Goal: Obtain resource: Download file/media

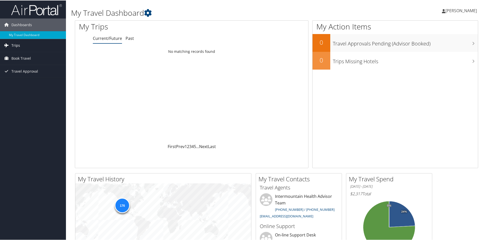
click at [14, 44] on span "Trips" at bounding box center [15, 45] width 9 height 13
click at [18, 61] on link "Past Trips" at bounding box center [33, 63] width 66 height 8
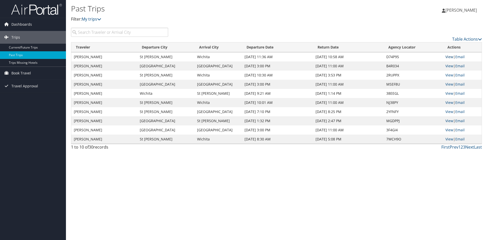
click at [449, 57] on link "View" at bounding box center [449, 56] width 8 height 5
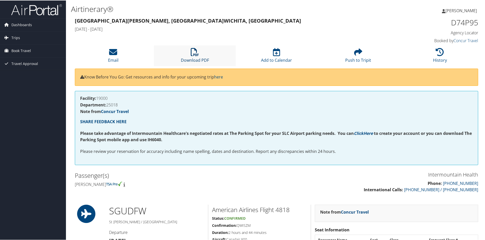
click at [194, 54] on icon at bounding box center [195, 51] width 8 height 8
